Goal: Information Seeking & Learning: Learn about a topic

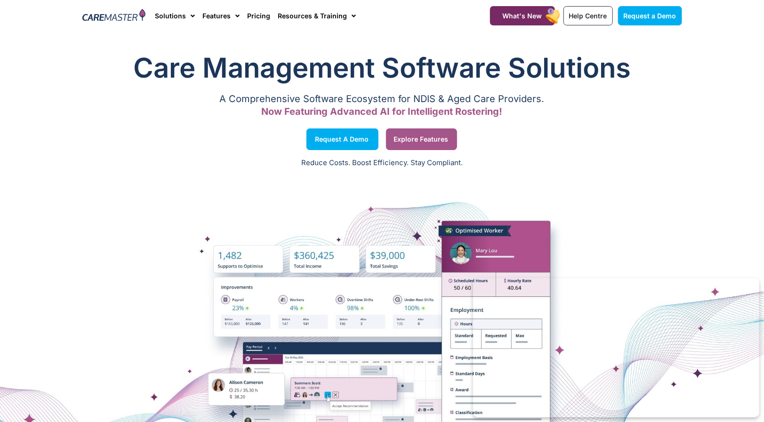
click at [401, 132] on link "Explore Features" at bounding box center [421, 139] width 71 height 22
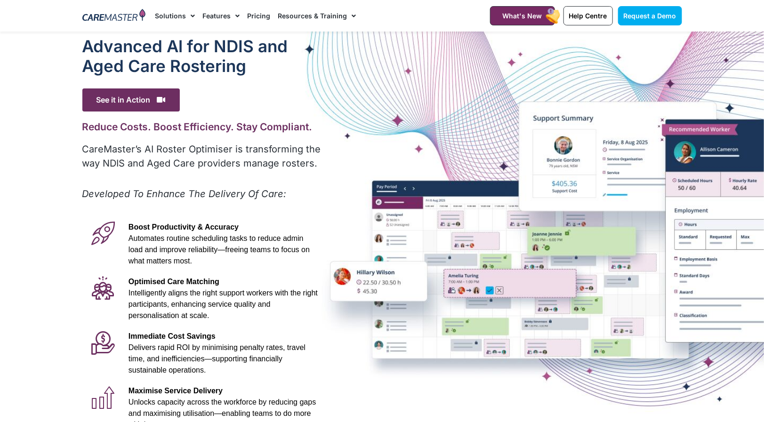
click at [260, 19] on link "Pricing" at bounding box center [258, 16] width 23 height 32
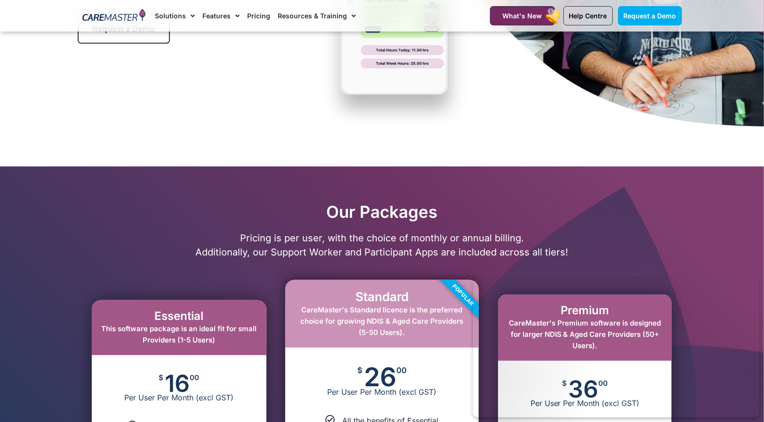
scroll to position [235, 0]
